Goal: Task Accomplishment & Management: Manage account settings

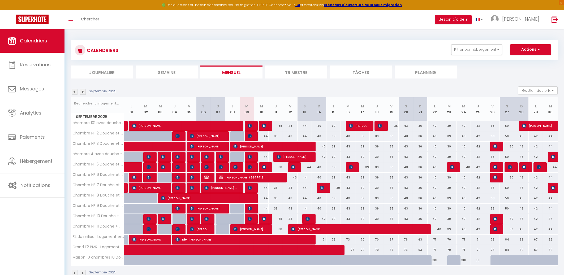
click at [74, 91] on img at bounding box center [75, 92] width 6 height 6
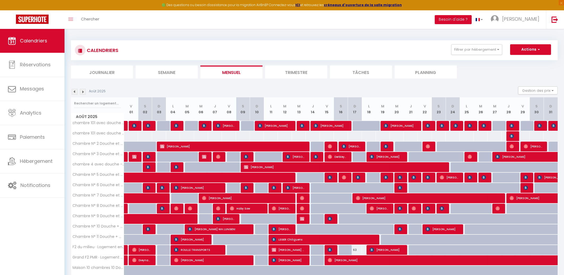
click at [74, 91] on img at bounding box center [75, 92] width 6 height 6
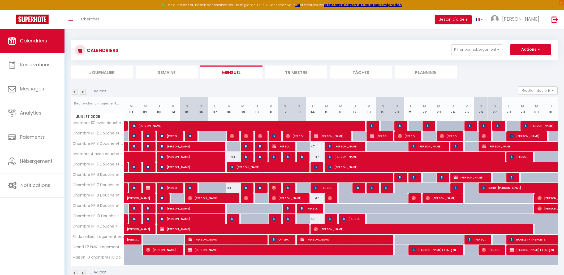
click at [74, 91] on img at bounding box center [75, 92] width 6 height 6
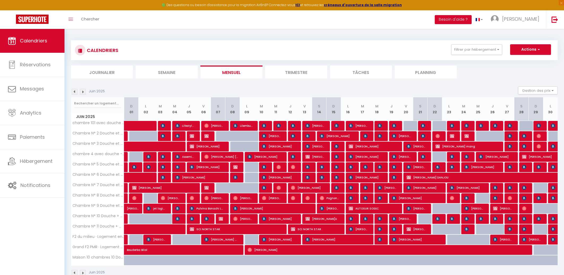
click at [74, 91] on img at bounding box center [75, 92] width 6 height 6
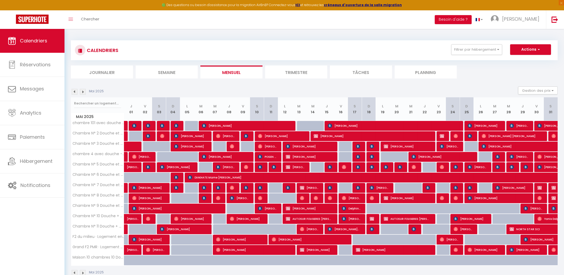
click at [74, 91] on img at bounding box center [75, 92] width 6 height 6
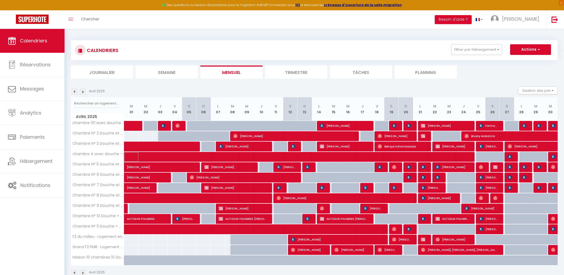
click at [175, 155] on span at bounding box center [278, 157] width 293 height 10
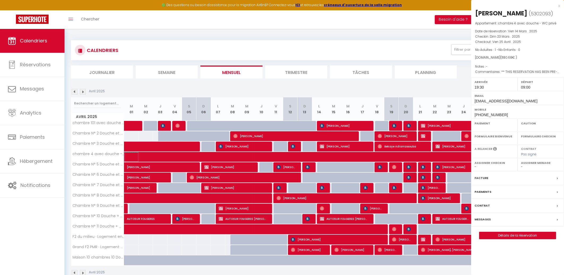
select select "OK"
select select "1"
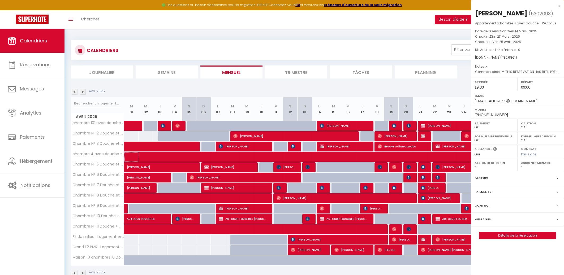
select select
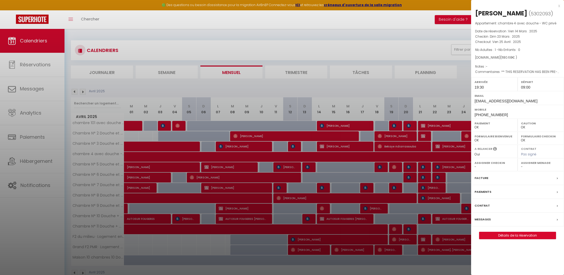
click at [481, 181] on label "Facture" at bounding box center [481, 178] width 14 height 6
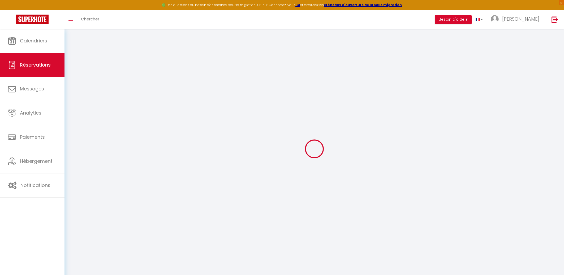
select select "taxes"
select select
checkbox input "false"
select select
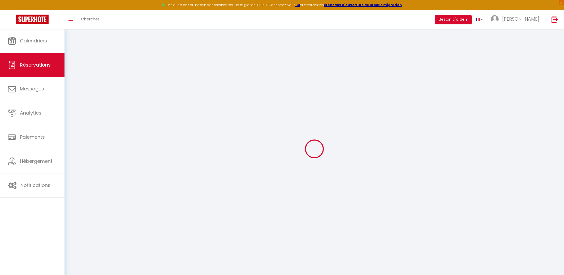
select select
checkbox input "false"
type textarea "** THIS RESERVATION HAS BEEN PRE-PAID ** Reservation has a cancellation grace p…"
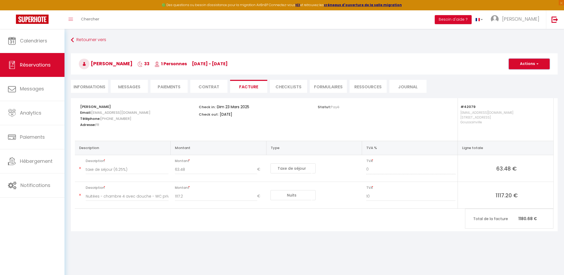
click at [537, 63] on span "button" at bounding box center [536, 64] width 3 height 5
click at [521, 90] on link "Envoyer la facture" at bounding box center [525, 89] width 45 height 7
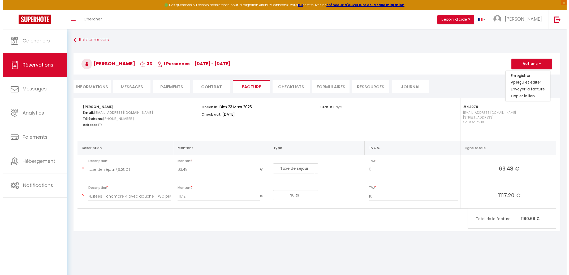
type input "[EMAIL_ADDRESS][DOMAIN_NAME]"
select select "fr"
type input "Votre facture 5302093 - chambre 4 avec douche - WC privé"
type textarea "Bonjour, Voici le lien pour télécharger votre facture : [URL][DOMAIN_NAME] Déta…"
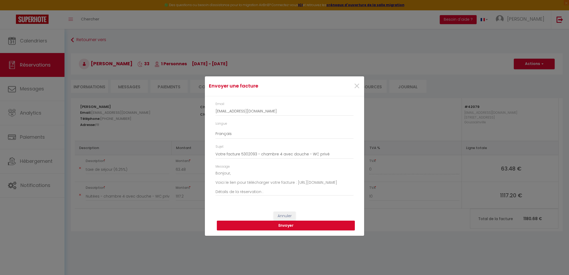
click at [284, 224] on button "Envoyer" at bounding box center [286, 226] width 138 height 10
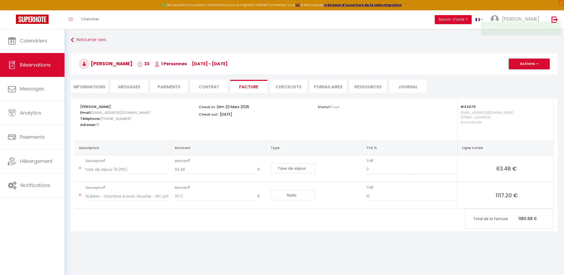
click at [537, 64] on span "button" at bounding box center [536, 64] width 3 height 5
click at [520, 82] on link "Aperçu et éditer" at bounding box center [525, 82] width 45 height 7
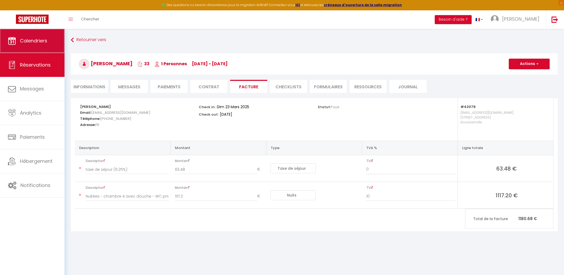
click at [37, 41] on span "Calendriers" at bounding box center [33, 40] width 27 height 7
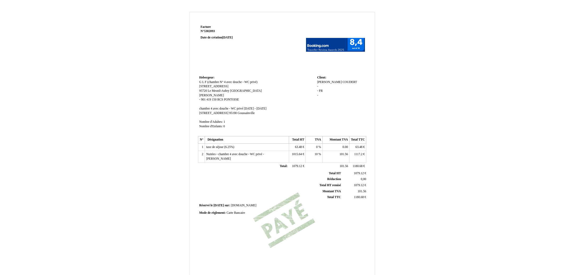
click at [437, 168] on div "Facture Facture N° 5302093 5302093 Date de création [DATE] Hebergeur: Hebergeur…" at bounding box center [282, 166] width 310 height 308
